Goal: Information Seeking & Learning: Learn about a topic

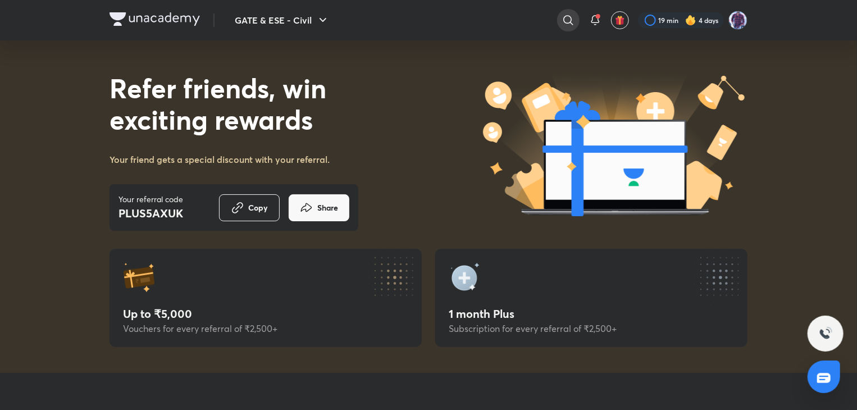
click at [561, 15] on icon at bounding box center [567, 19] width 13 height 13
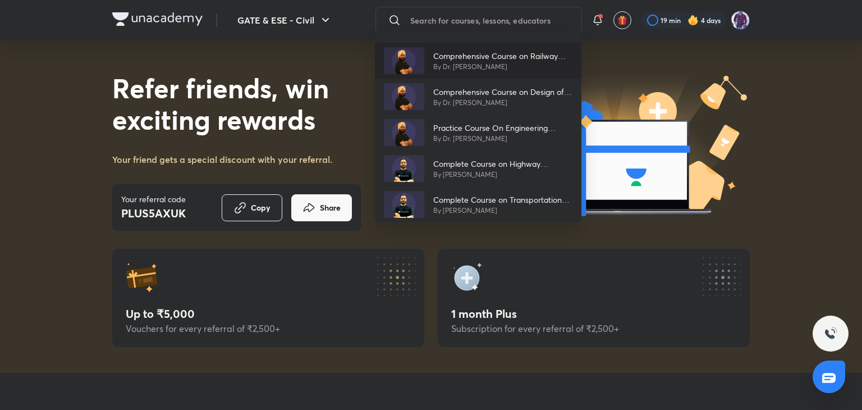
click at [439, 62] on p "By Dr. [PERSON_NAME]" at bounding box center [502, 67] width 139 height 10
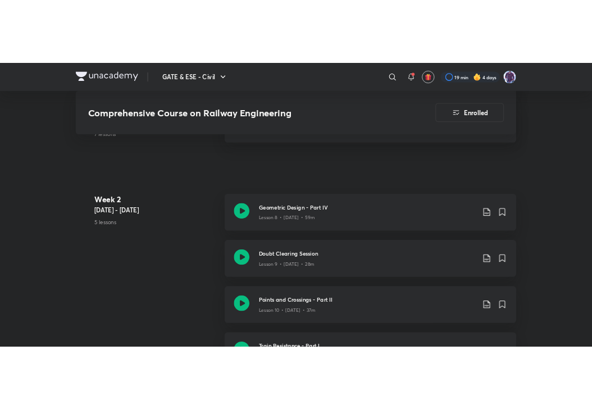
scroll to position [1123, 0]
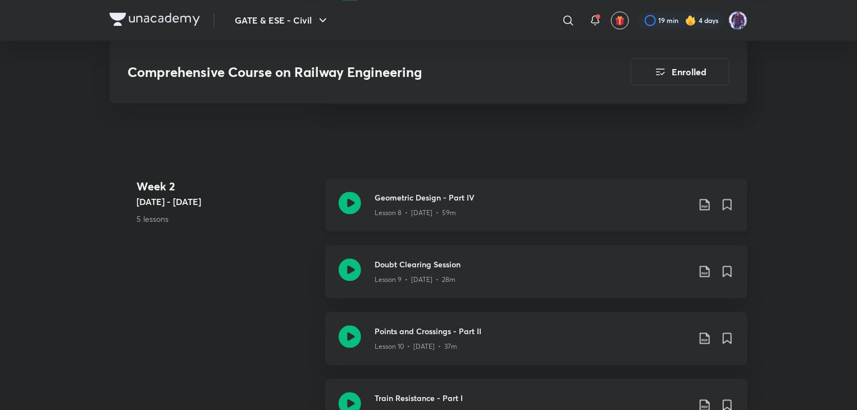
click at [406, 197] on h3 "Geometric Design - Part IV" at bounding box center [531, 197] width 314 height 12
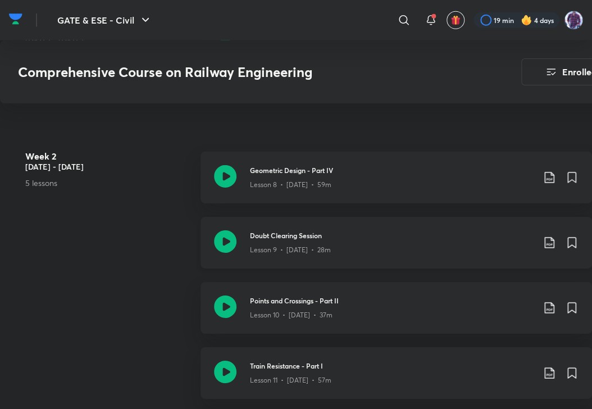
click at [312, 242] on div "Lesson 9 • [DATE] • 28m" at bounding box center [391, 247] width 283 height 15
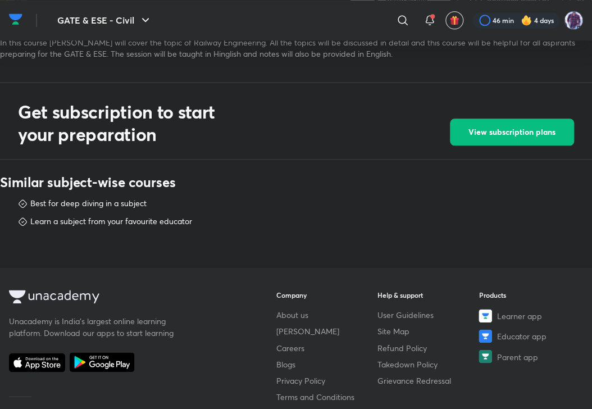
scroll to position [393, 0]
